Goal: Information Seeking & Learning: Learn about a topic

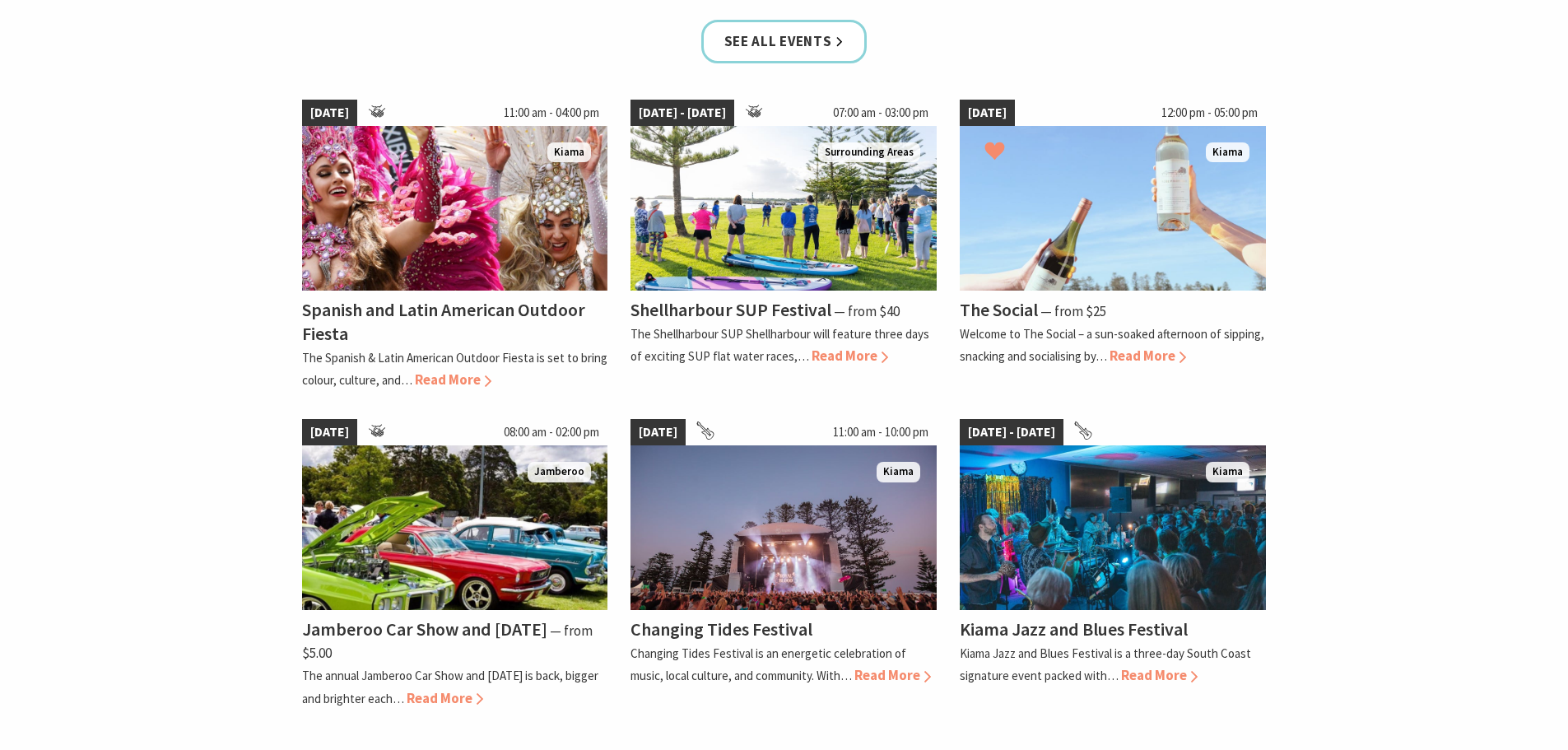
scroll to position [1153, 0]
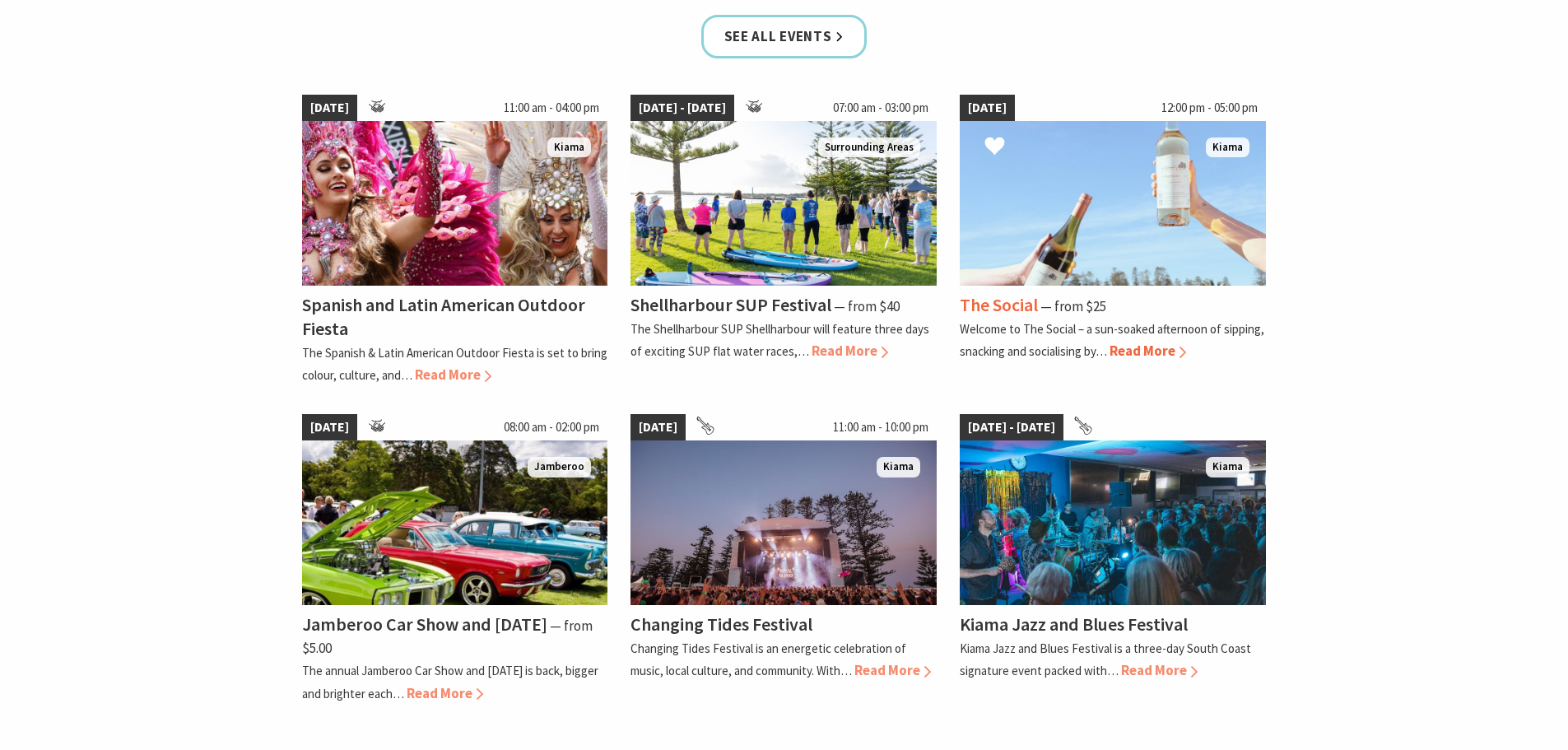
click at [1144, 345] on span "Read More" at bounding box center [1148, 351] width 76 height 18
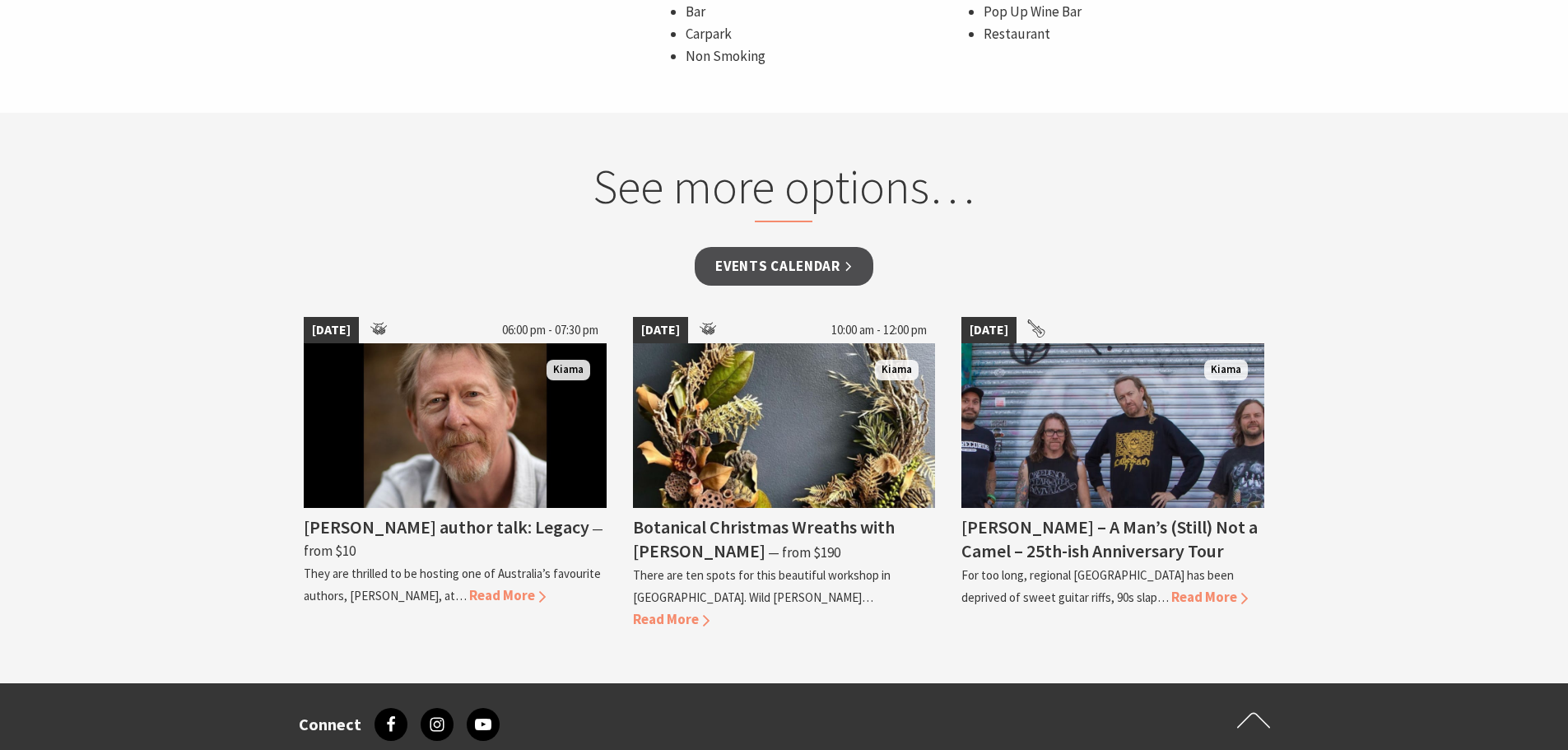
scroll to position [1400, 0]
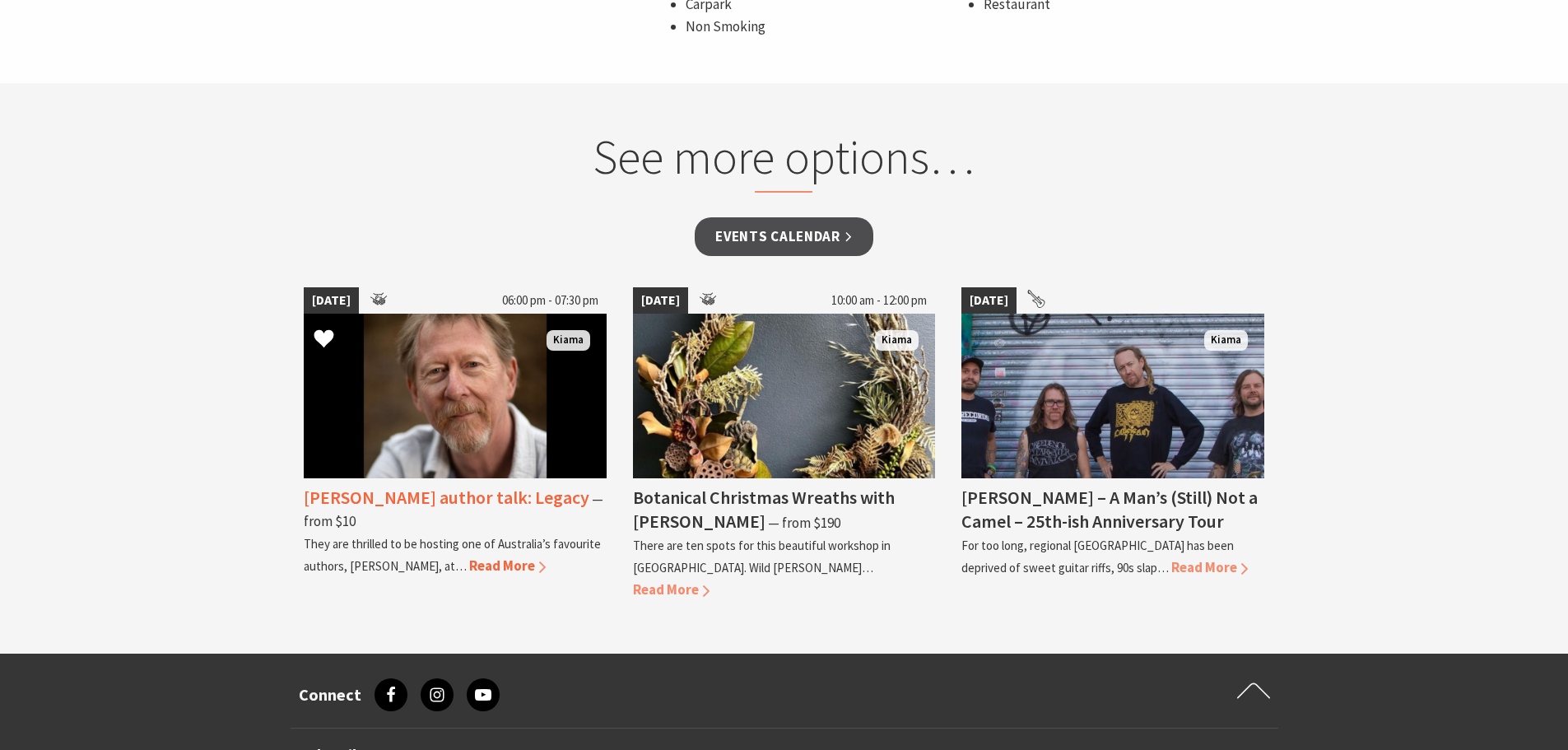
click at [473, 556] on span "Read More" at bounding box center [508, 565] width 76 height 18
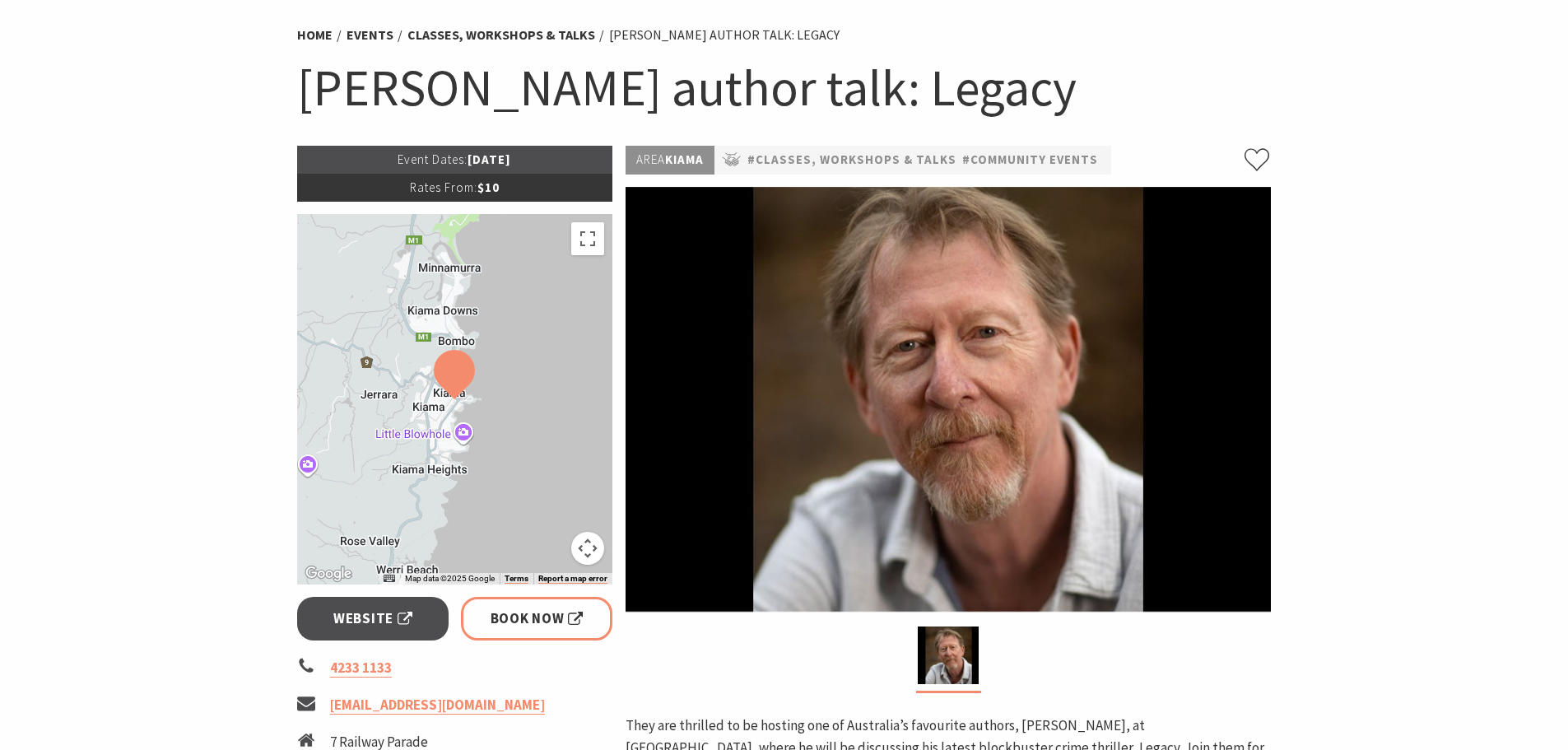
scroll to position [82, 0]
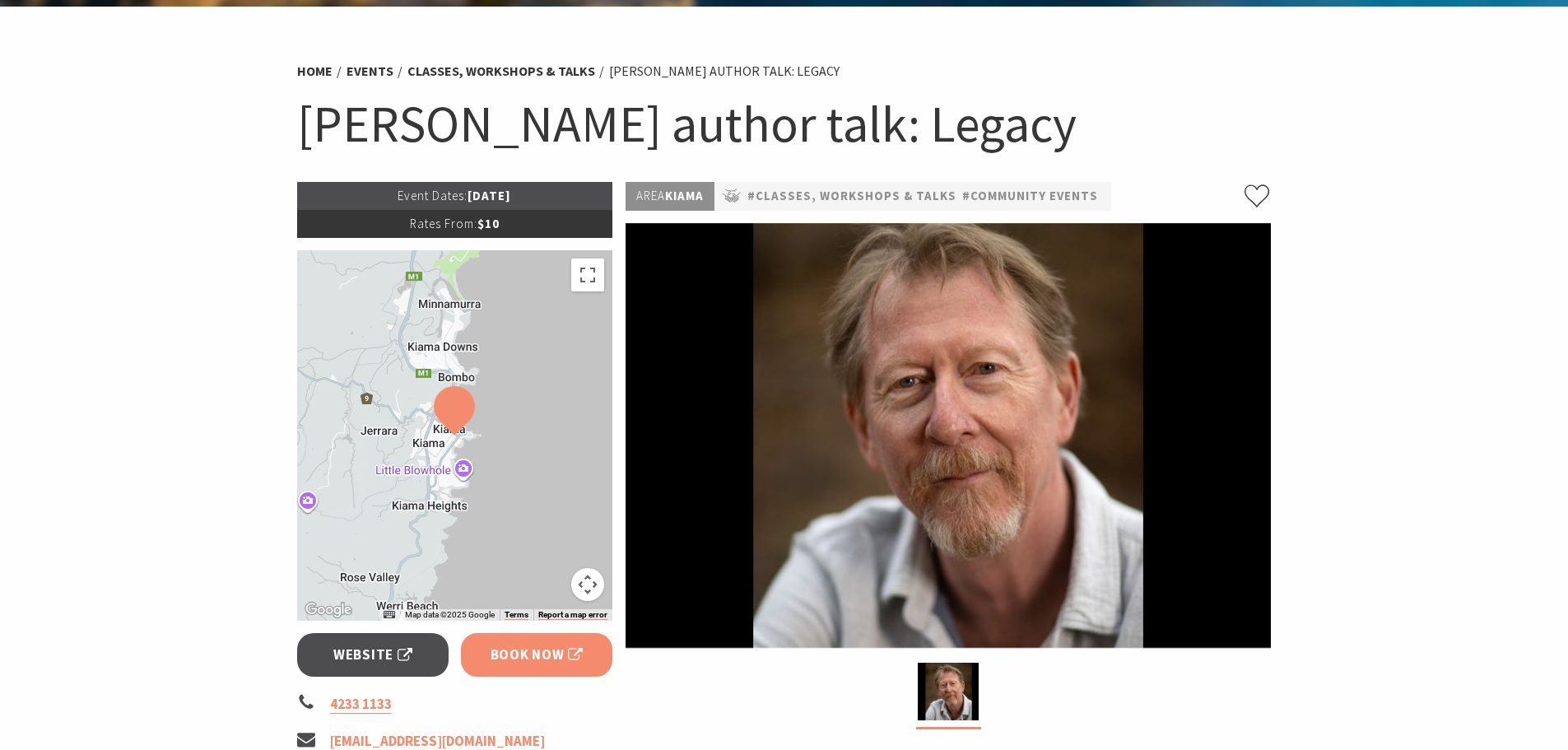
click at [528, 648] on span "Book Now" at bounding box center [536, 655] width 93 height 23
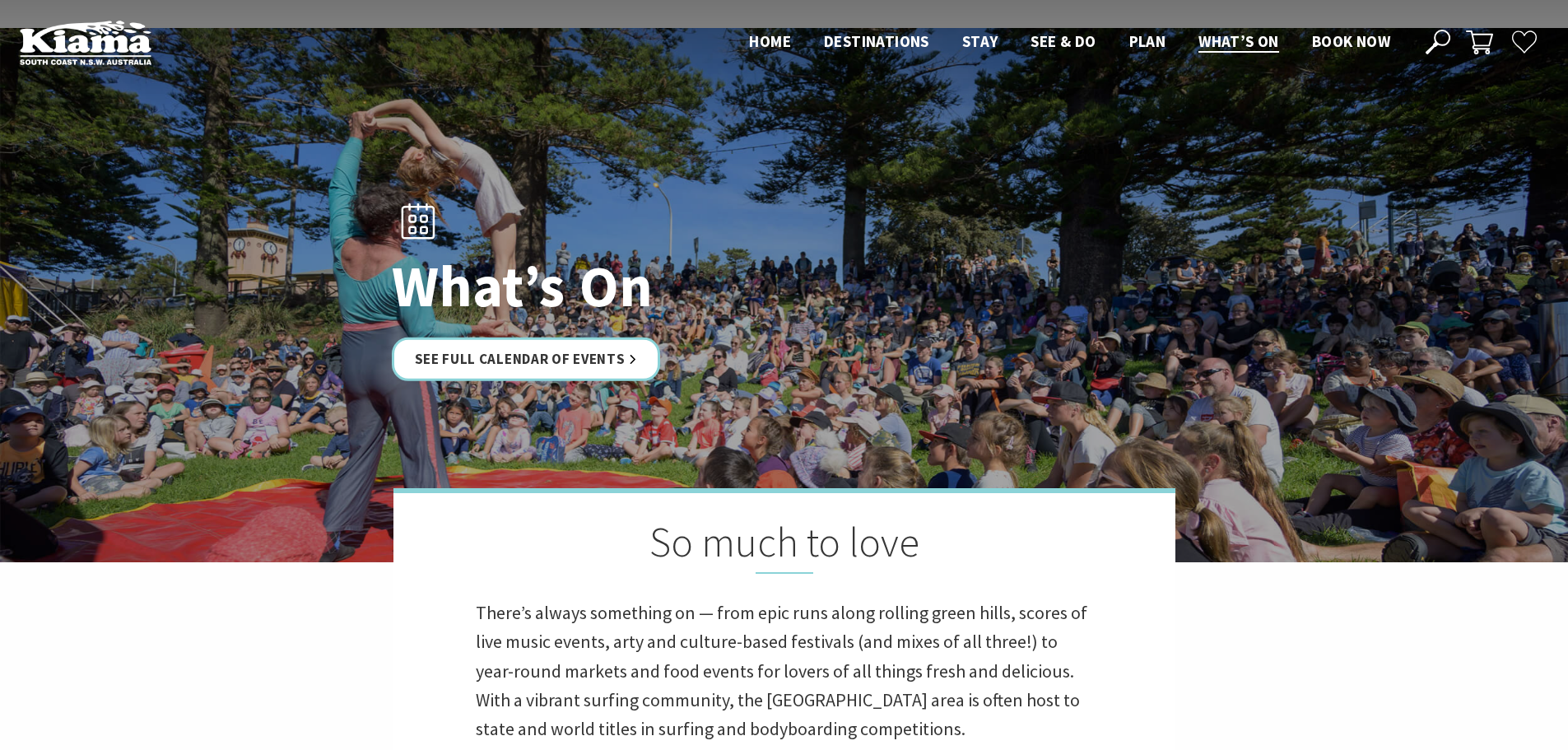
scroll to position [82, 0]
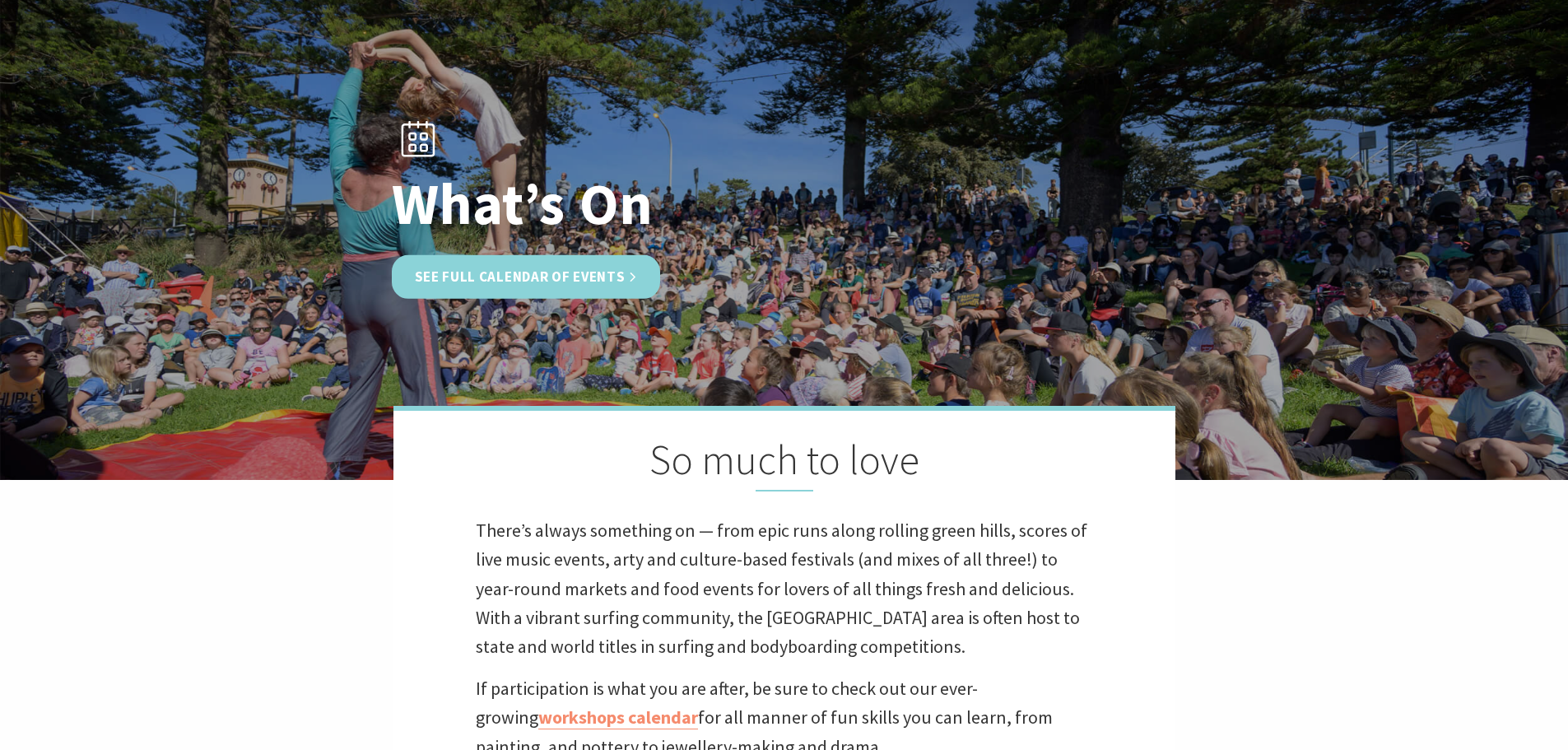
click at [535, 273] on link "See Full Calendar of Events" at bounding box center [527, 277] width 269 height 43
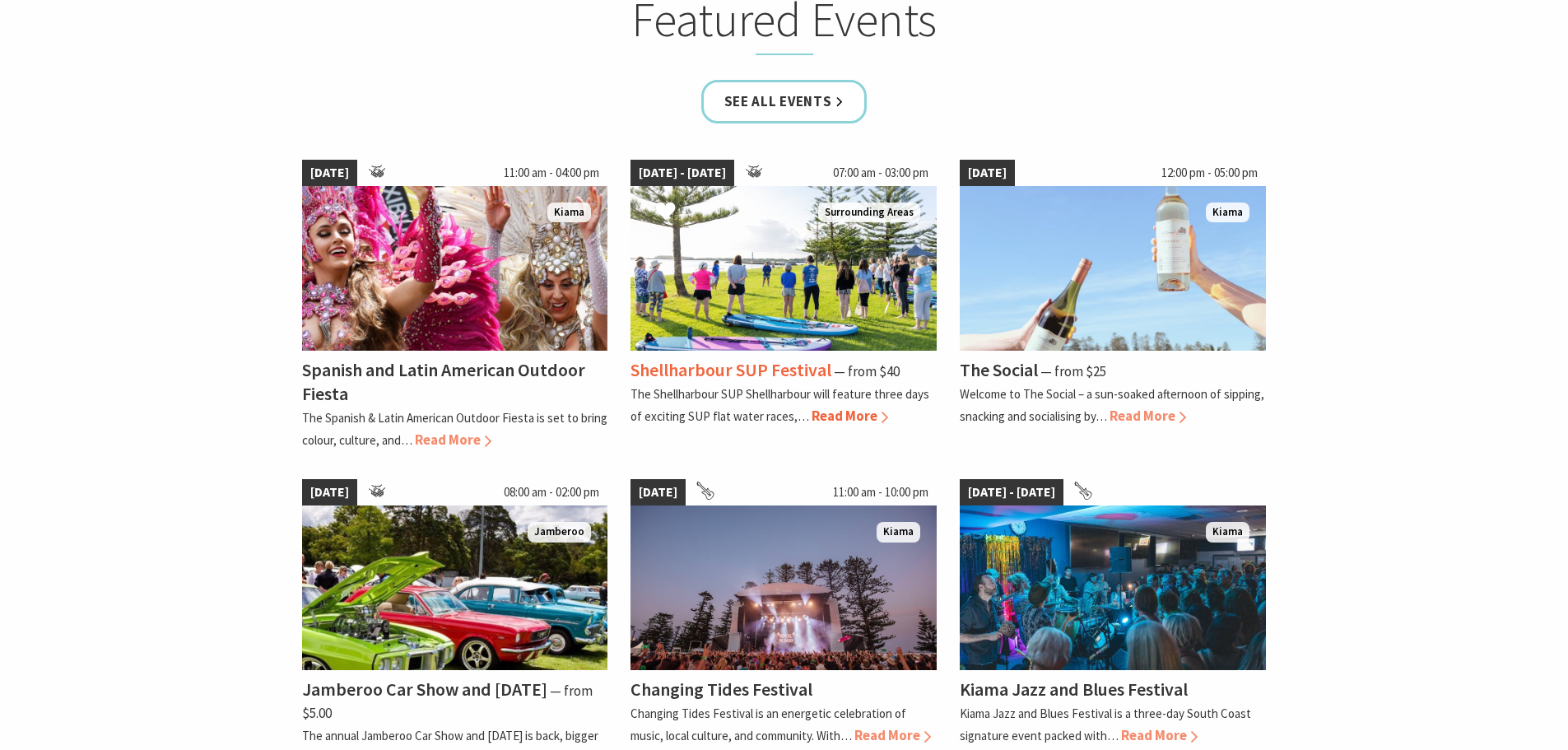
scroll to position [1070, 0]
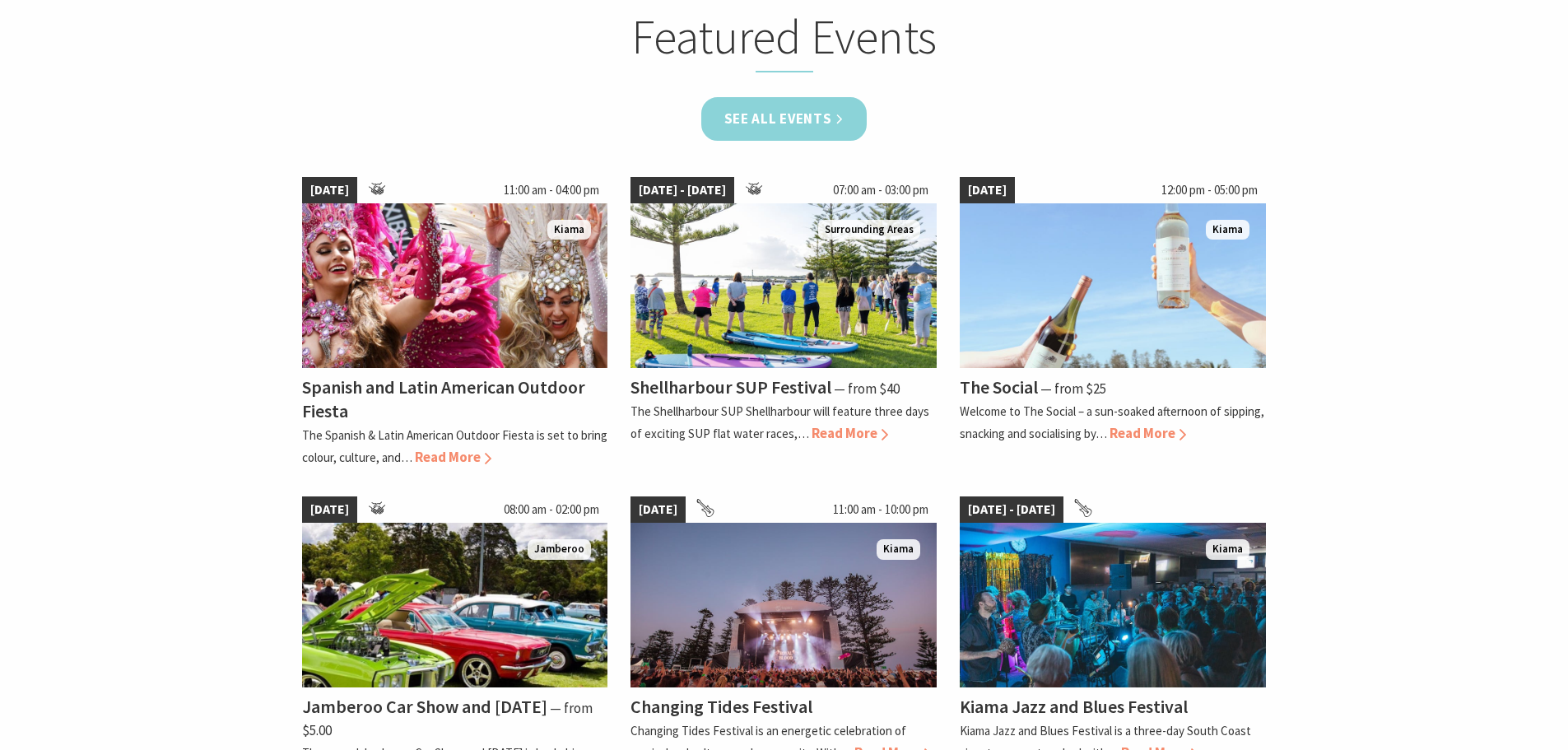
click at [805, 112] on link "See all Events" at bounding box center [784, 119] width 167 height 43
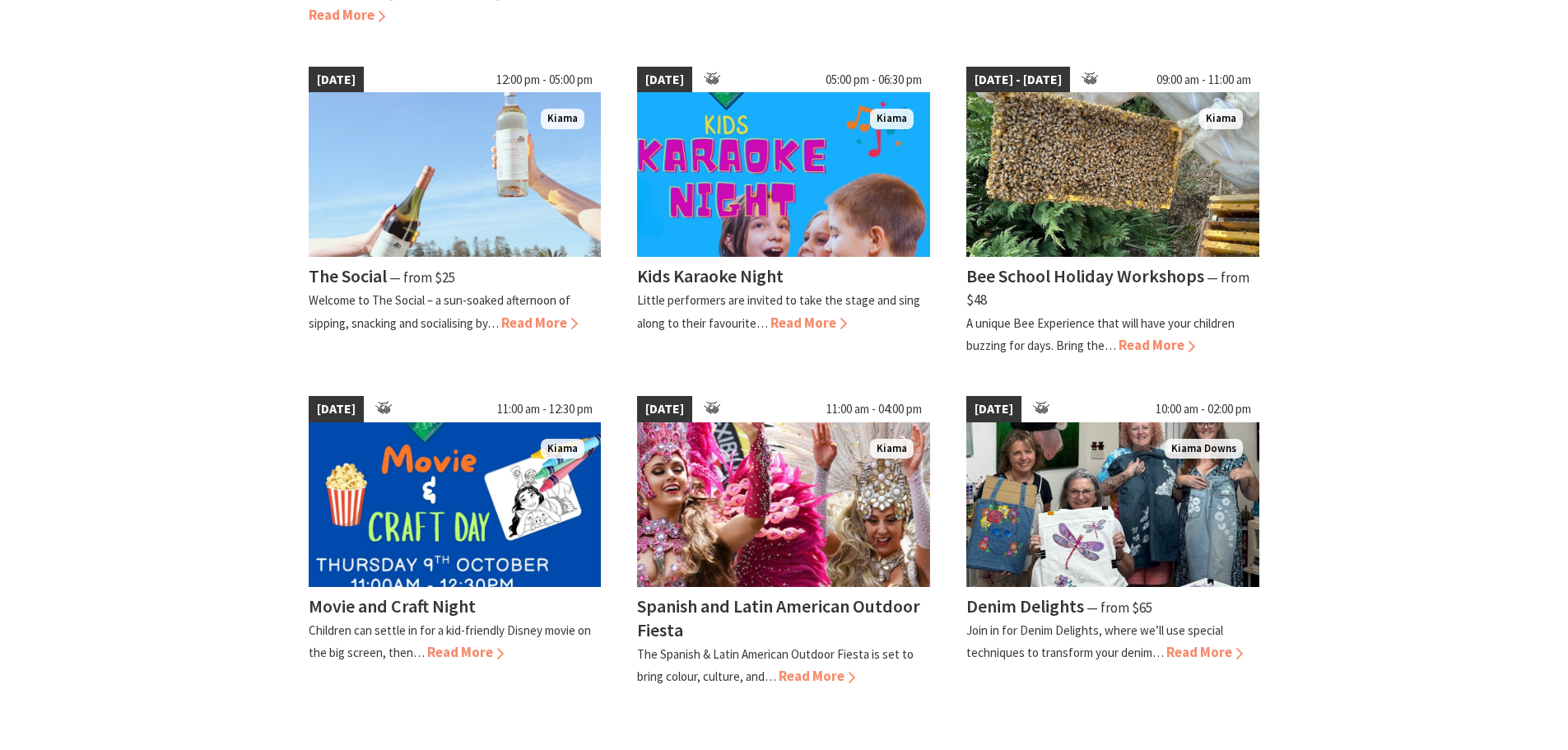
scroll to position [1235, 0]
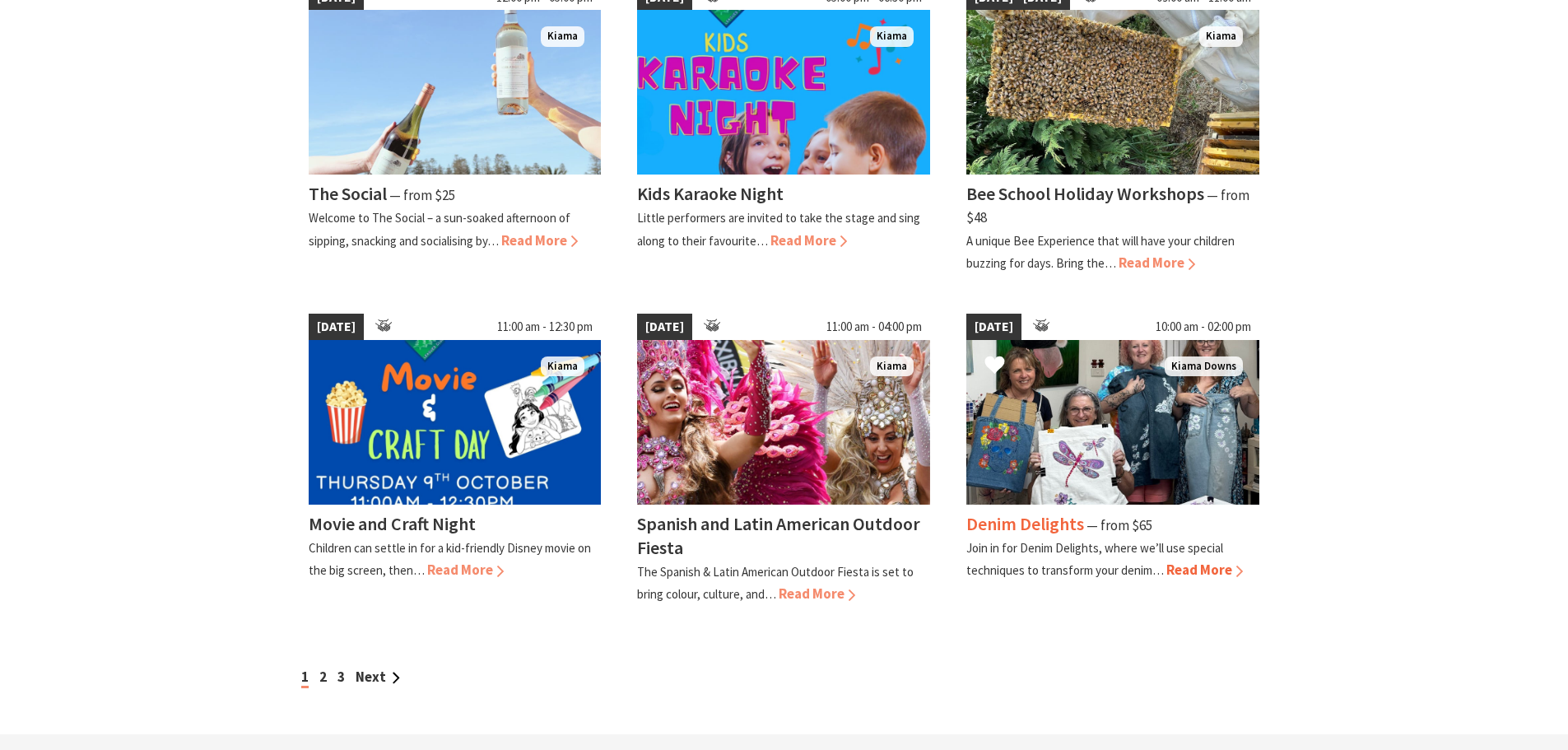
click at [1195, 536] on div "Denim Delights ⁠— from $65 Join in for Denim Delights, where we’ll use special …" at bounding box center [1113, 543] width 293 height 77
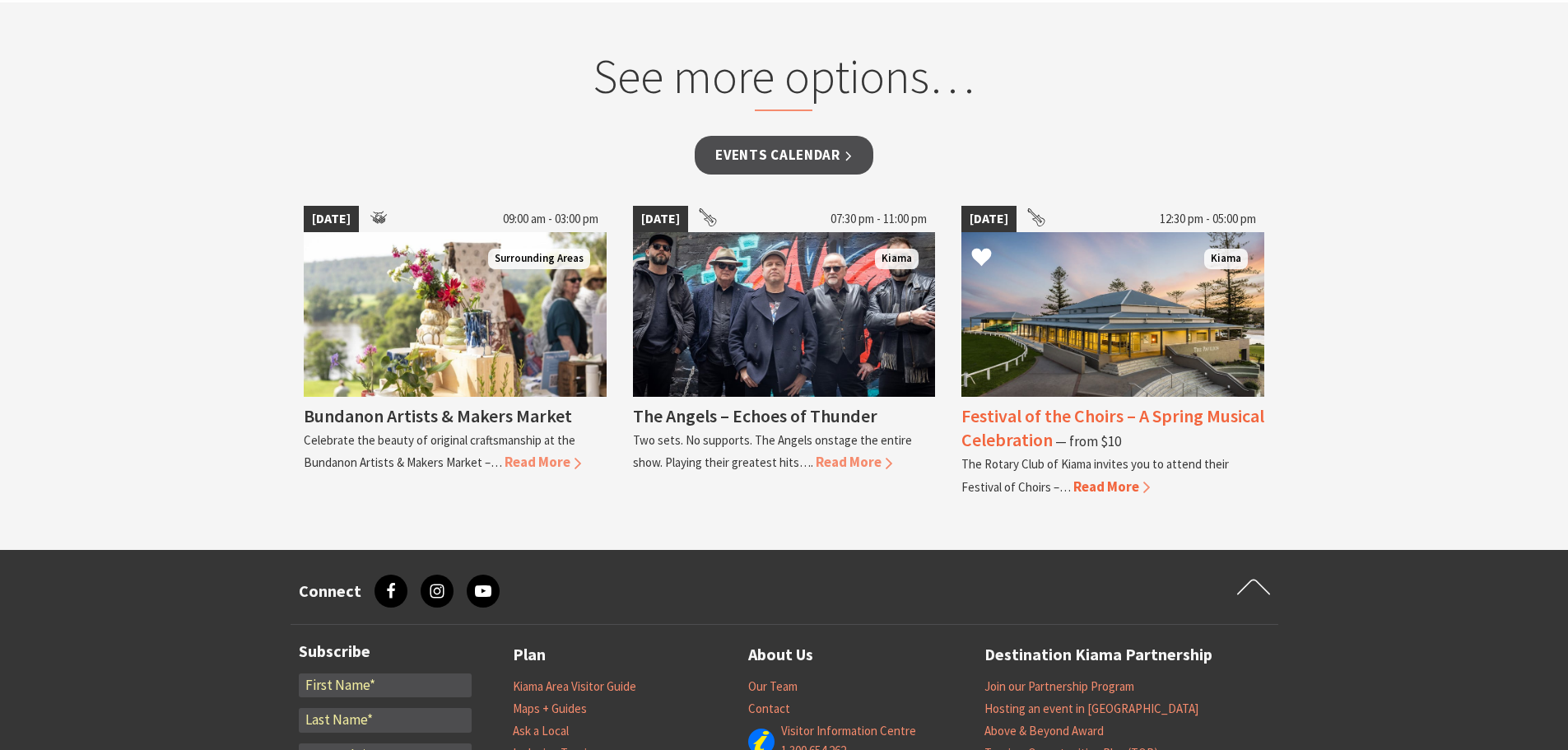
scroll to position [1235, 0]
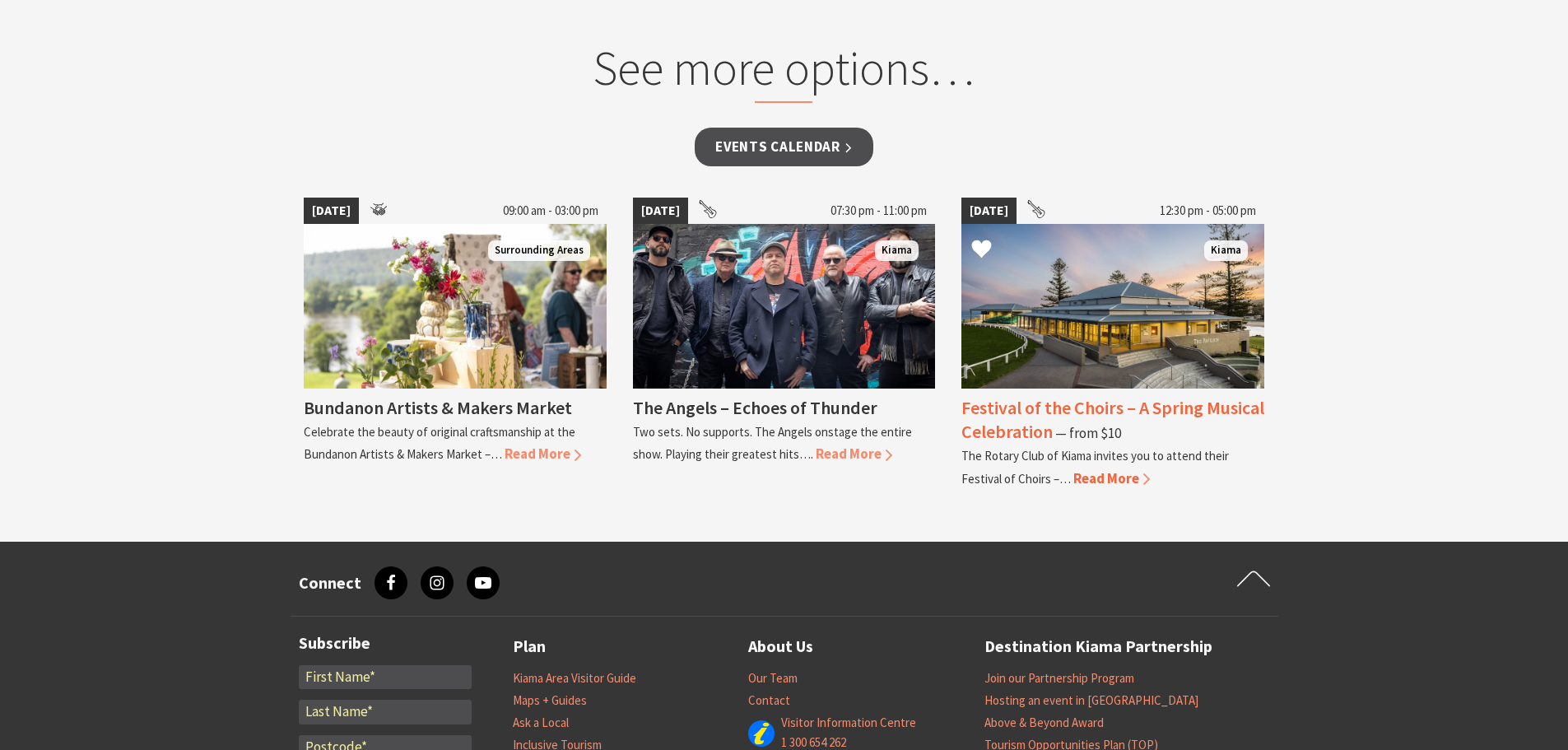
click at [1100, 475] on span "Read More" at bounding box center [1112, 478] width 76 height 18
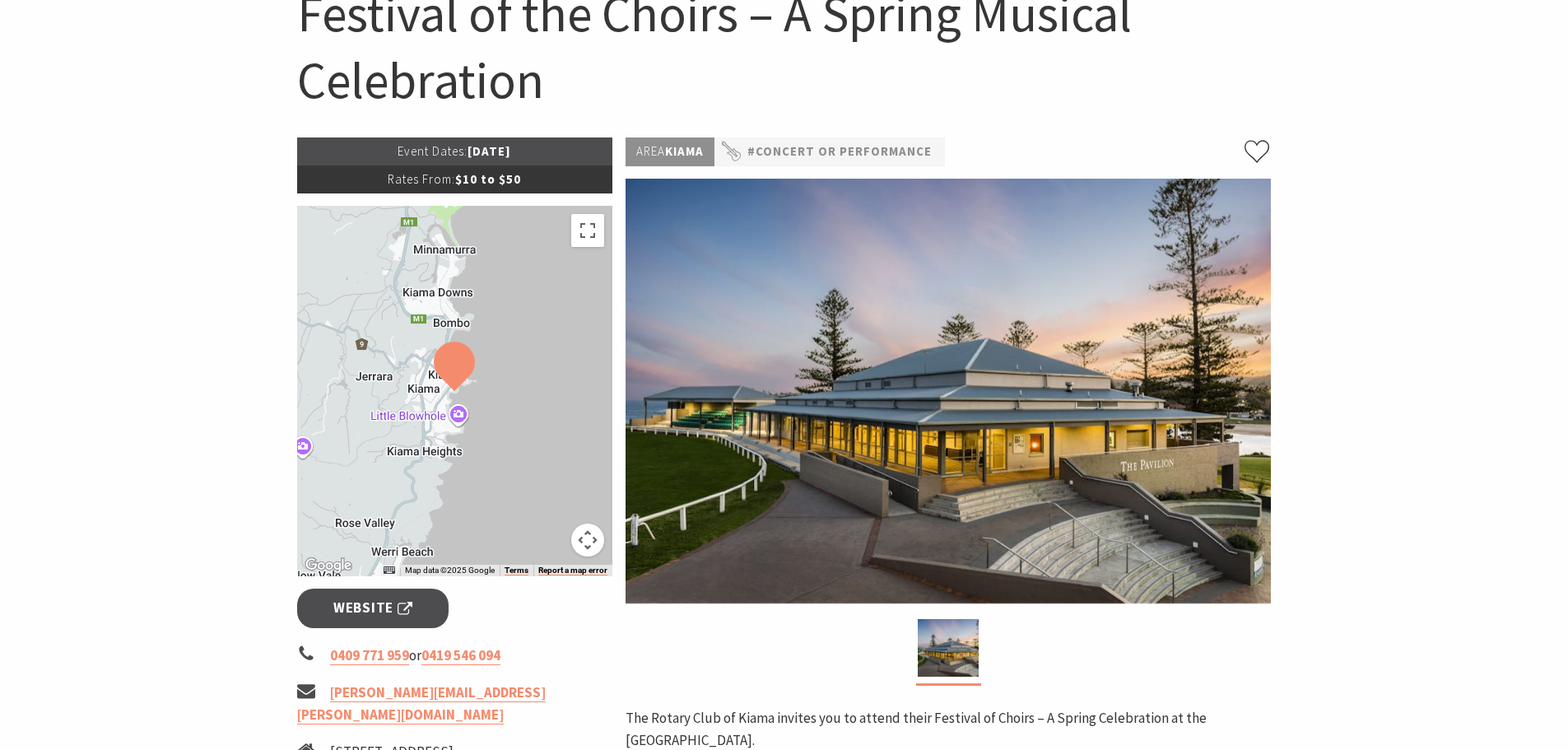
scroll to position [165, 0]
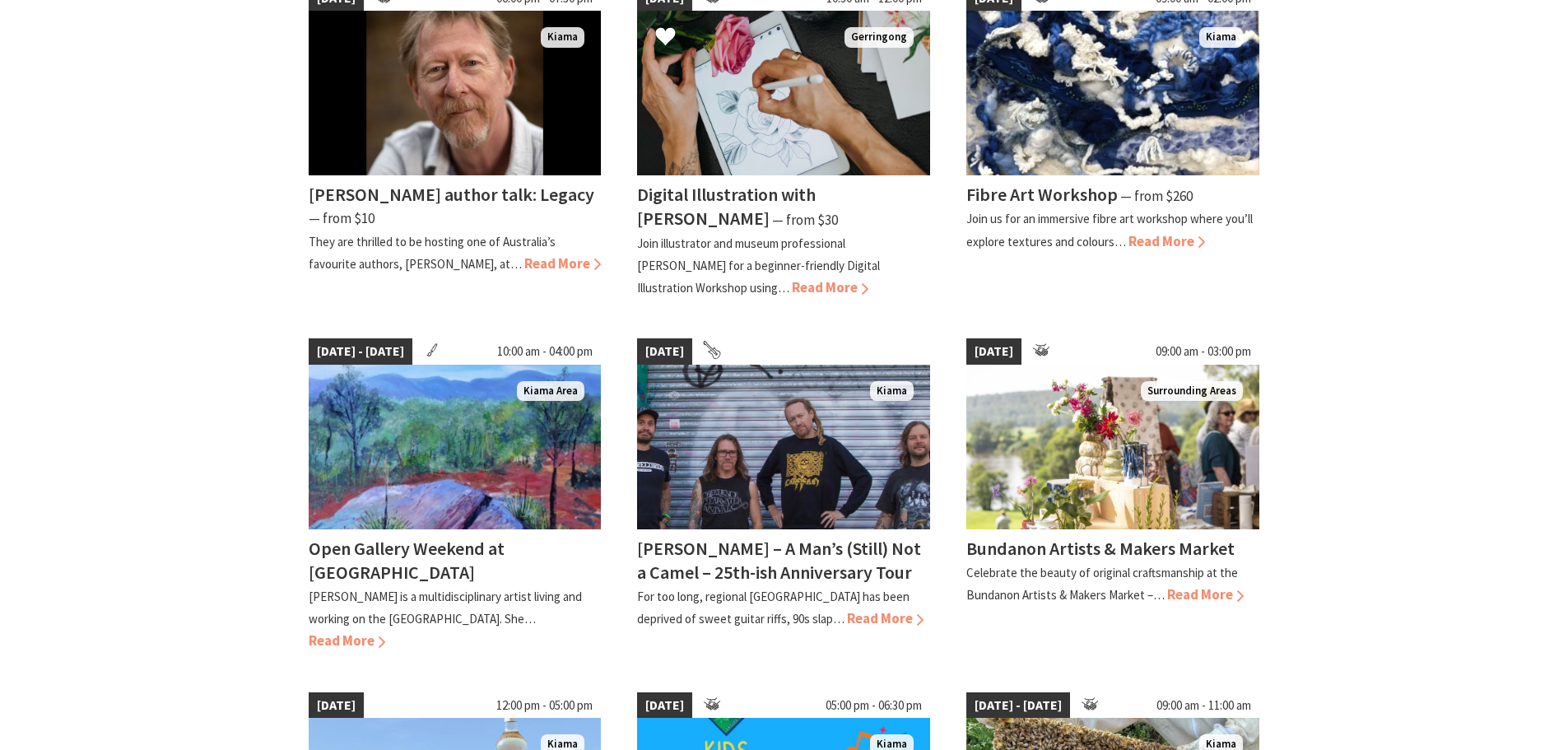
scroll to position [576, 0]
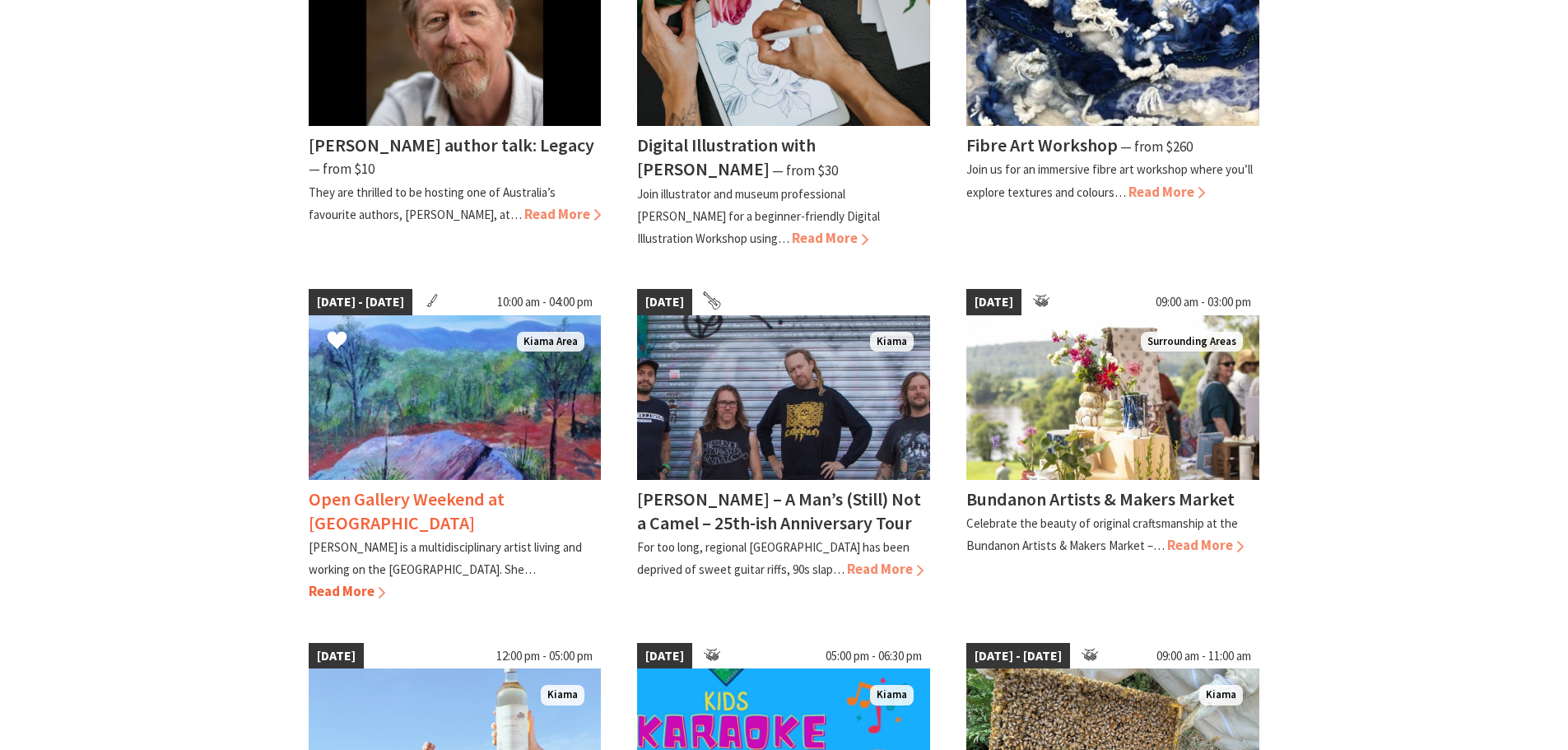
click at [385, 582] on span "Read More" at bounding box center [347, 591] width 76 height 18
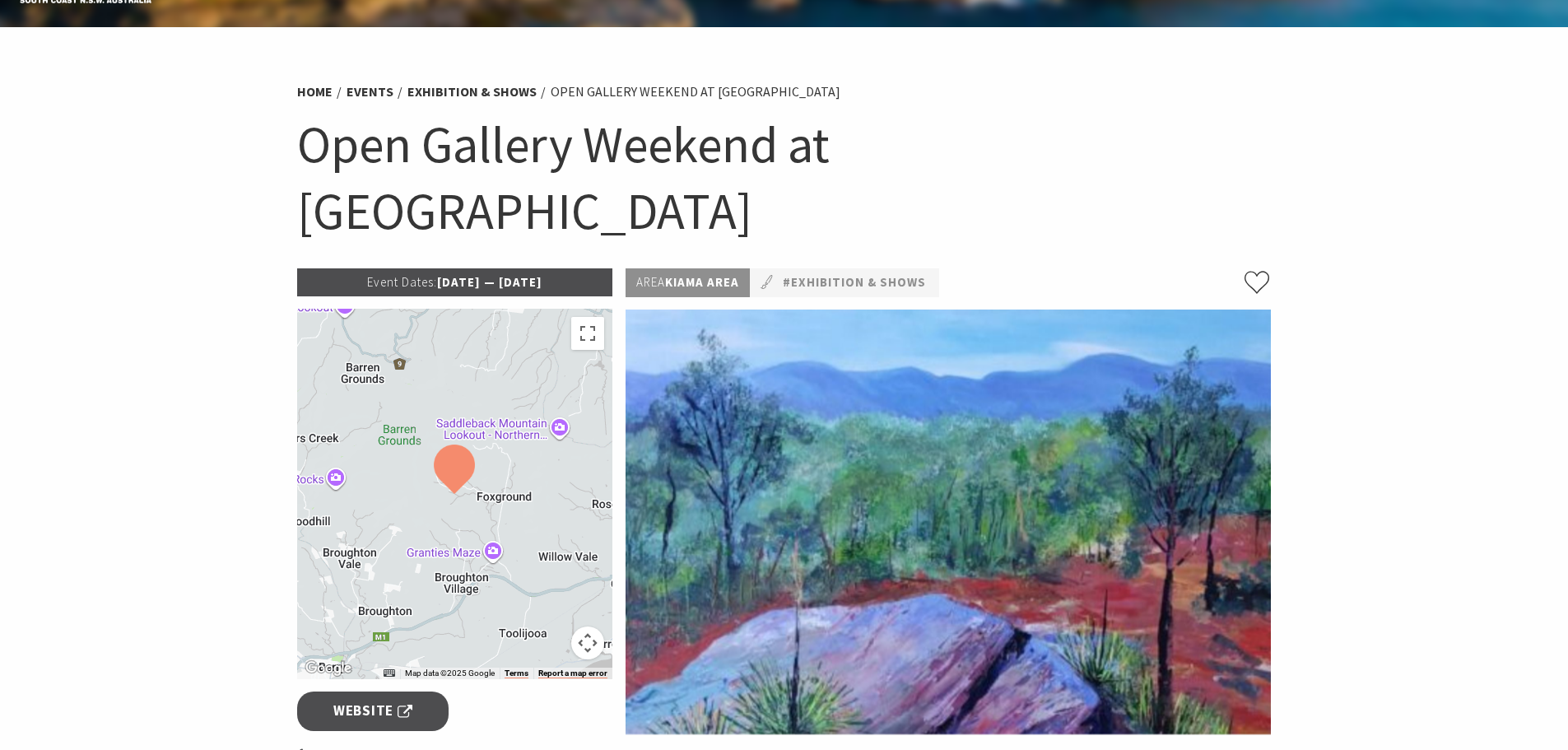
scroll to position [82, 0]
